Goal: Find contact information: Find contact information

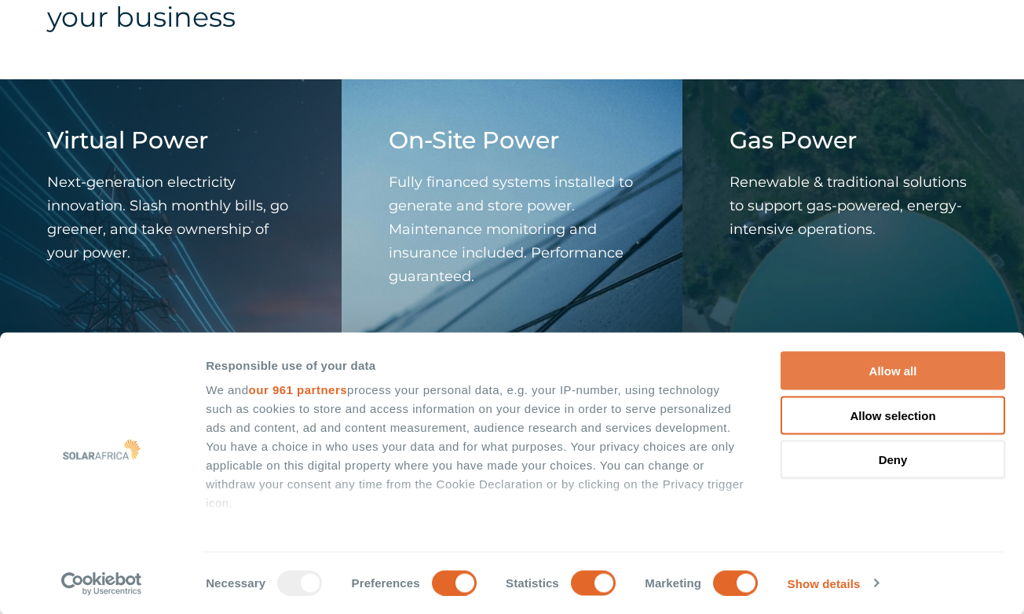
click at [860, 369] on button "Allow all" at bounding box center [892, 371] width 225 height 38
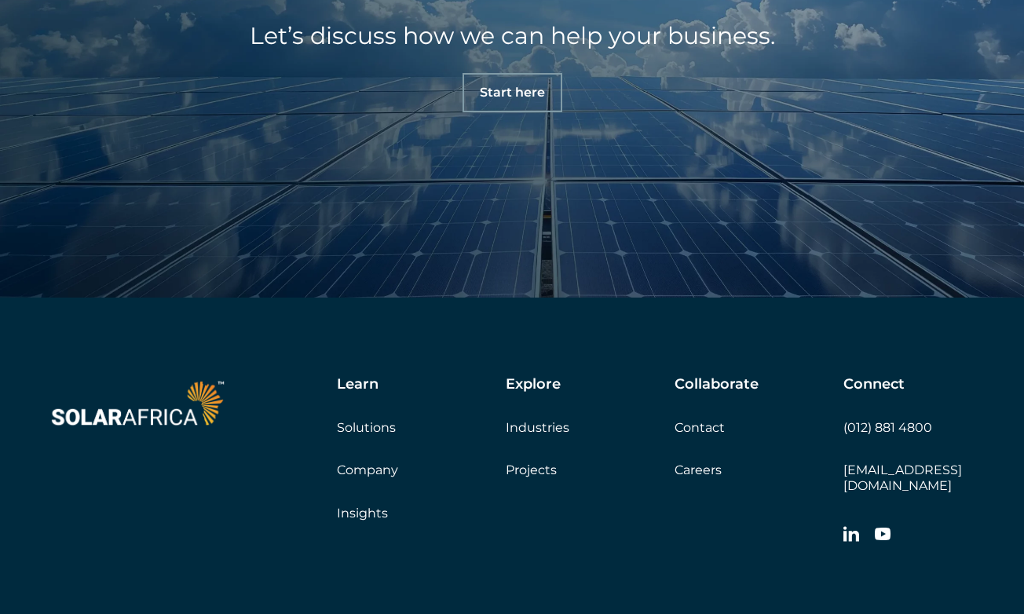
scroll to position [5103, 0]
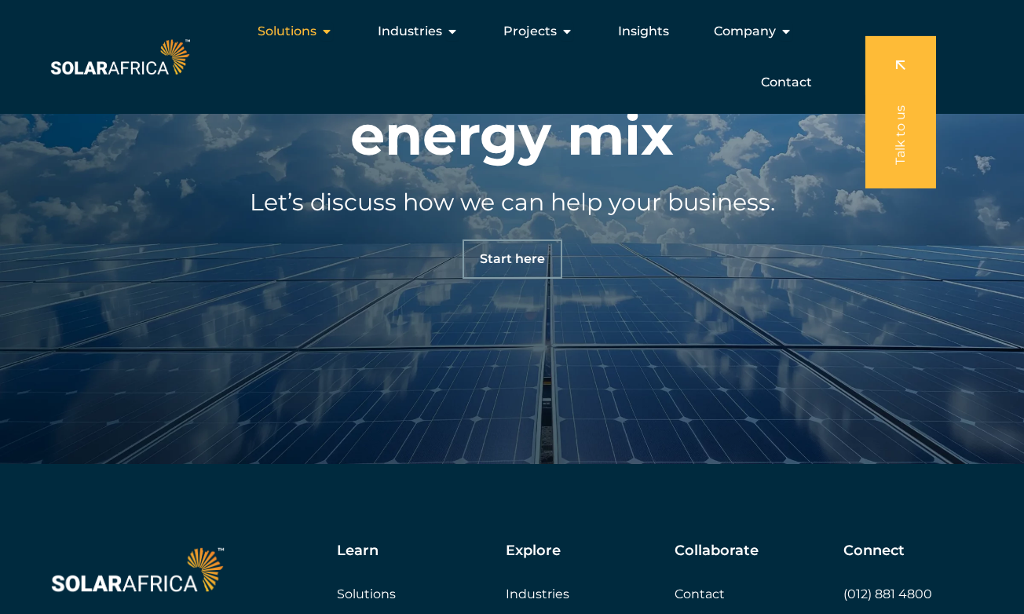
click at [329, 31] on icon "Menu" at bounding box center [326, 31] width 13 height 13
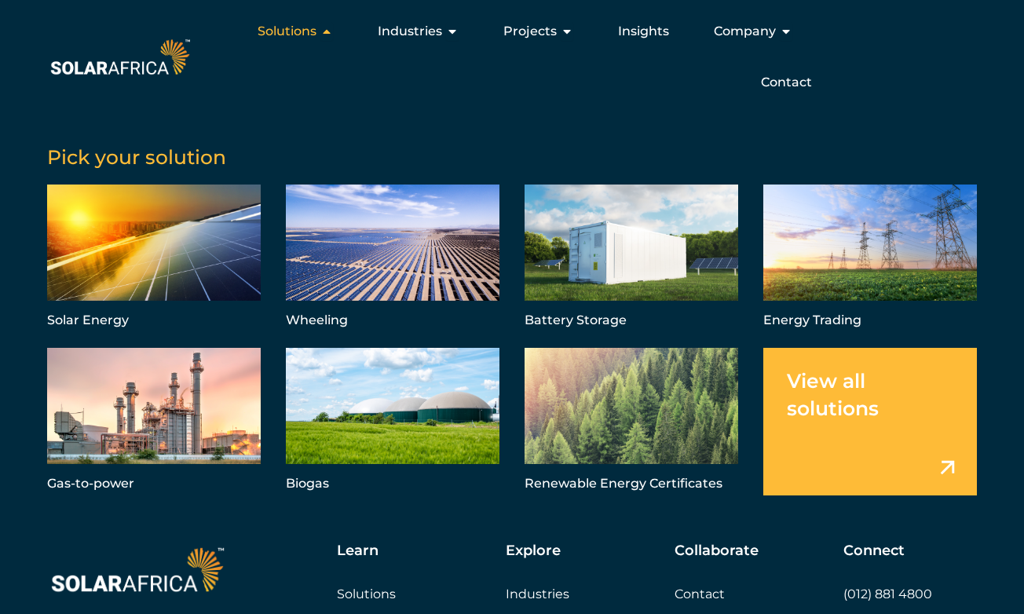
click at [329, 31] on icon "Menu" at bounding box center [326, 31] width 13 height 13
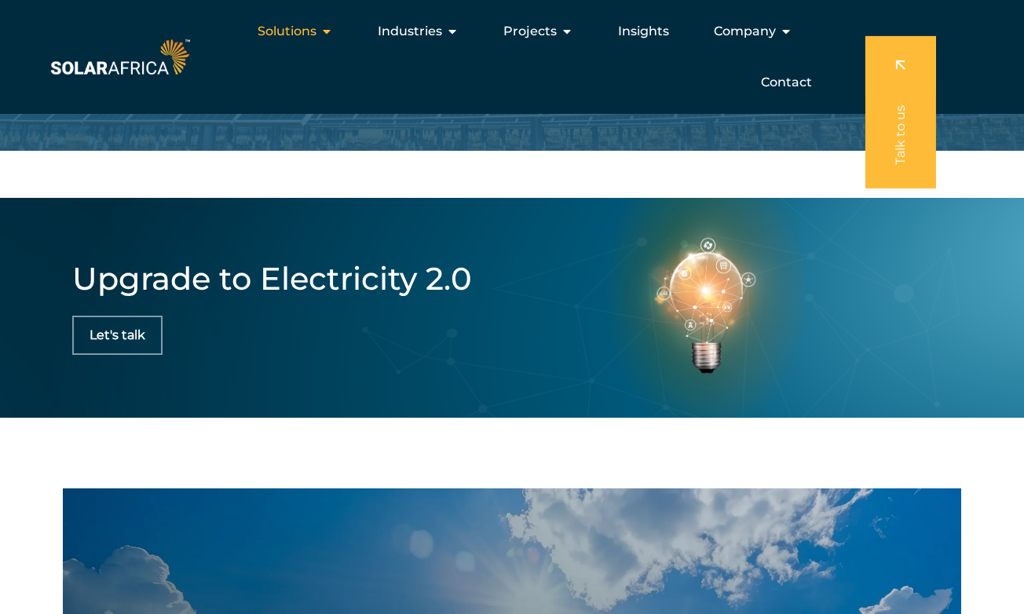
scroll to position [4004, 0]
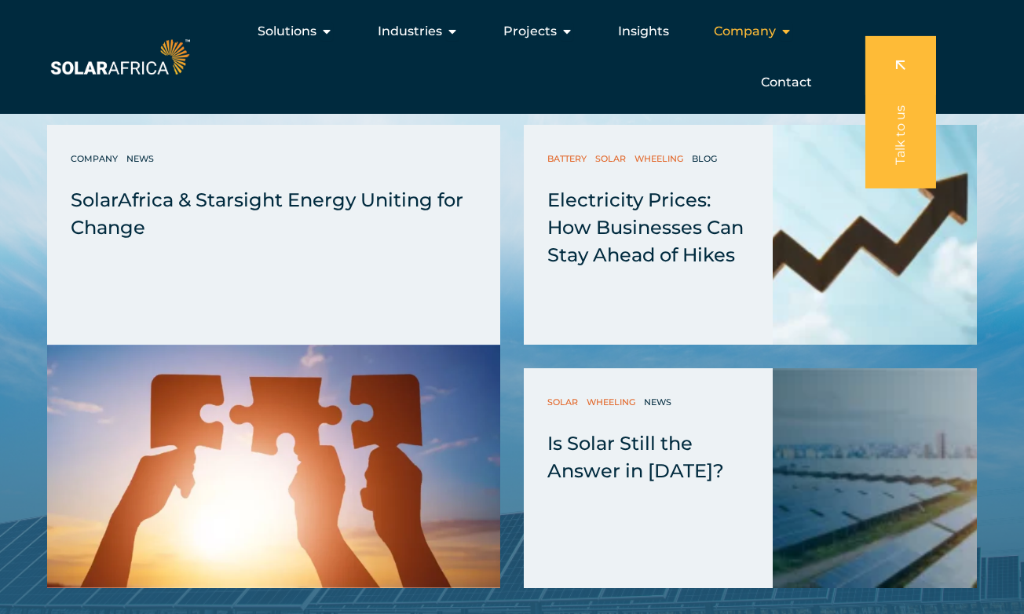
click at [787, 29] on icon "Menu" at bounding box center [786, 31] width 13 height 13
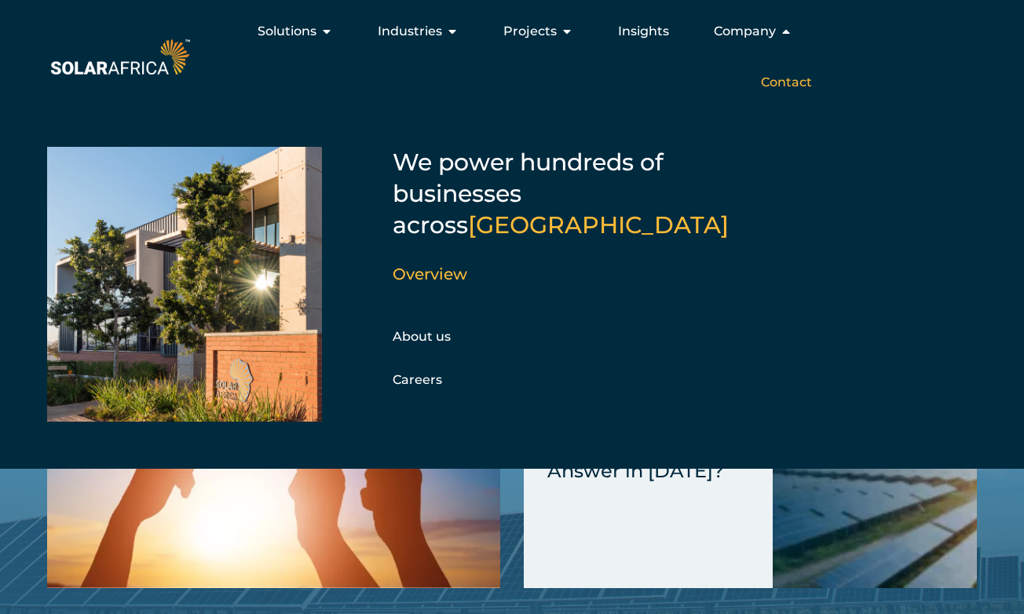
click at [795, 80] on span "Contact" at bounding box center [786, 82] width 51 height 19
